Goal: Transaction & Acquisition: Purchase product/service

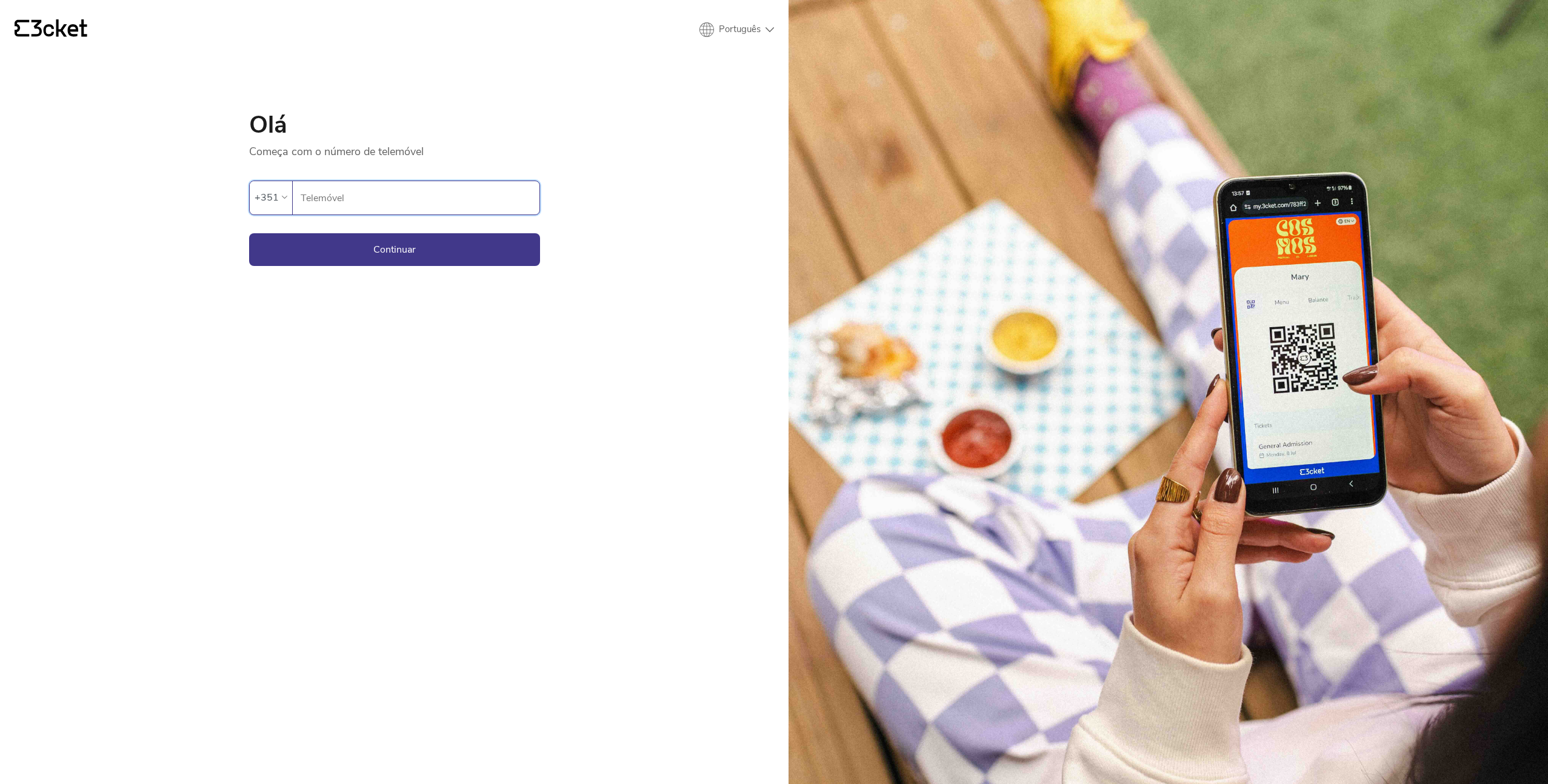
type input "910239356"
click at [437, 248] on button "Continuar" at bounding box center [395, 249] width 291 height 32
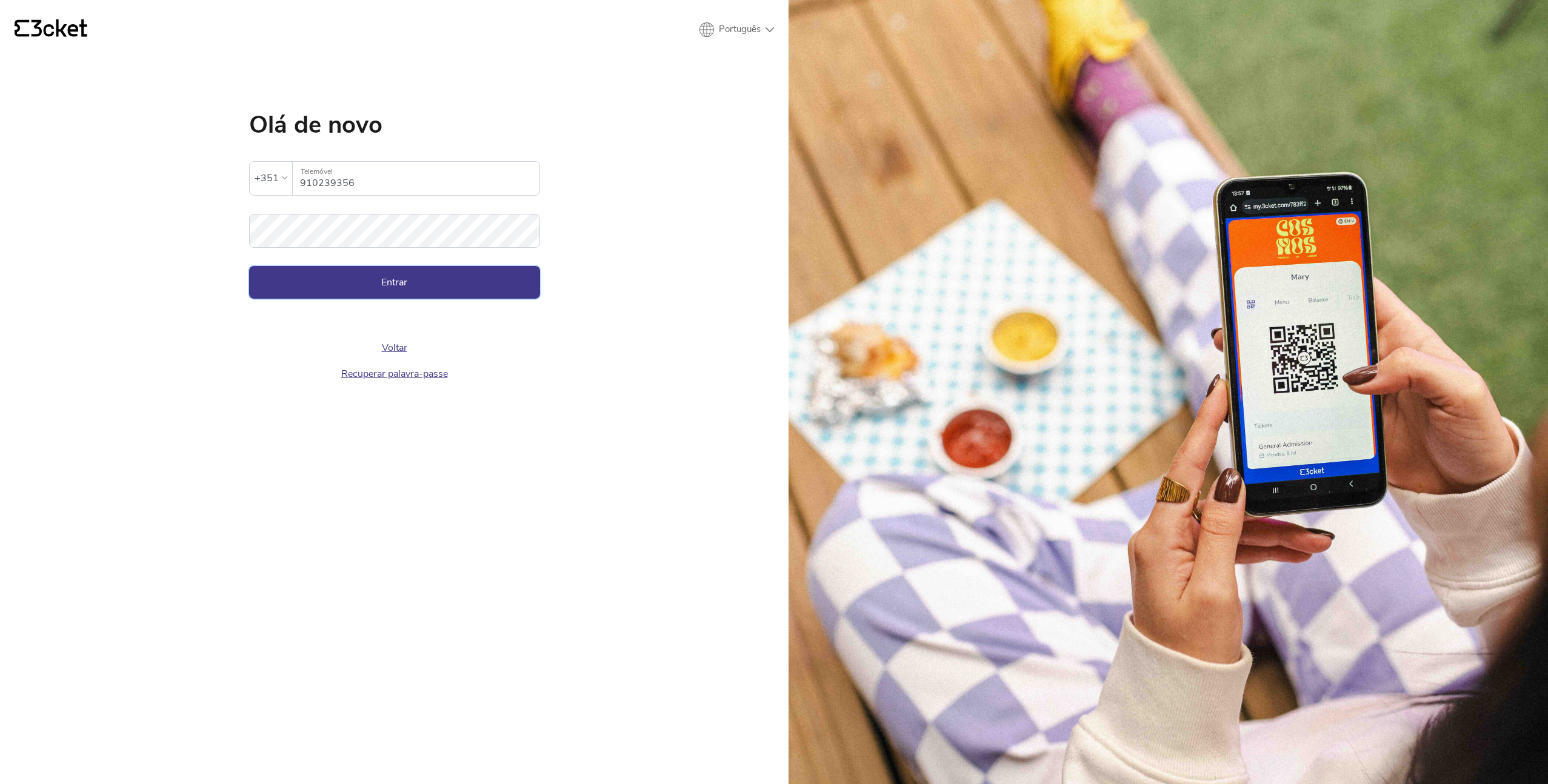
click at [491, 294] on button "Entrar" at bounding box center [395, 282] width 291 height 32
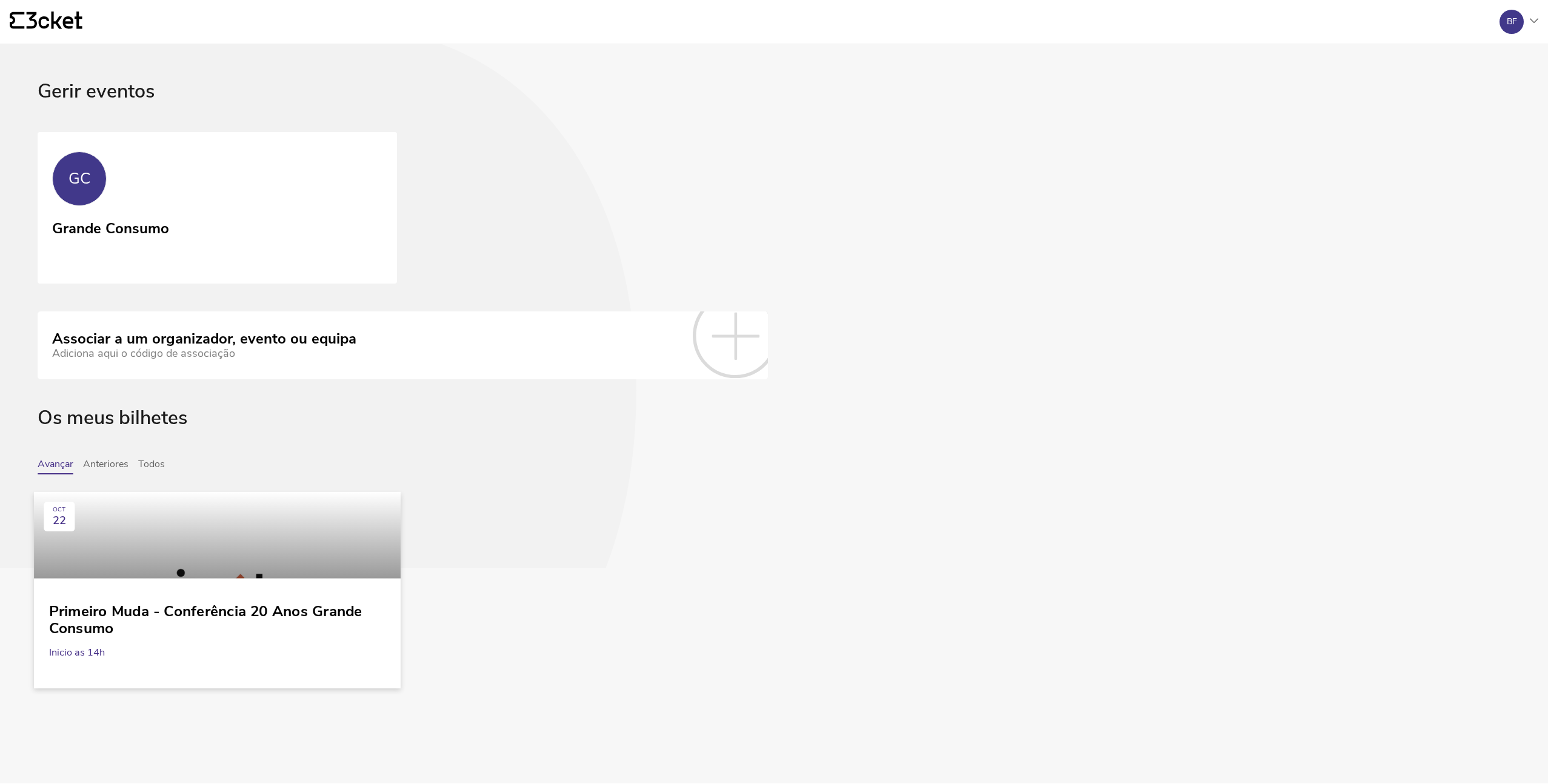
click at [226, 527] on div at bounding box center [217, 535] width 366 height 86
click at [197, 227] on link "GC Grande Consumo" at bounding box center [217, 207] width 366 height 154
